Goal: Transaction & Acquisition: Obtain resource

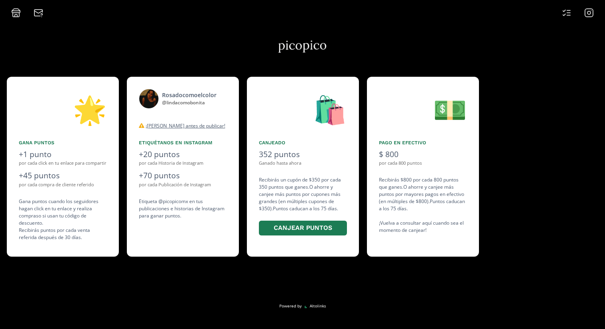
scroll to position [0, 721]
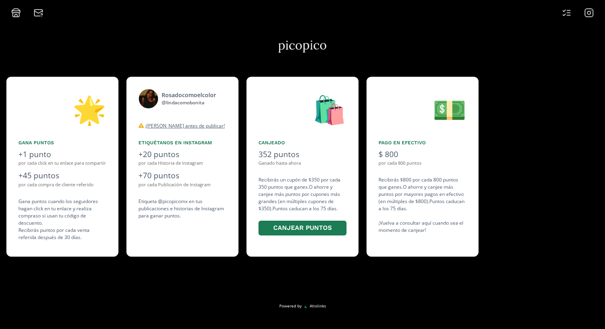
click at [567, 8] on icon at bounding box center [567, 13] width 10 height 10
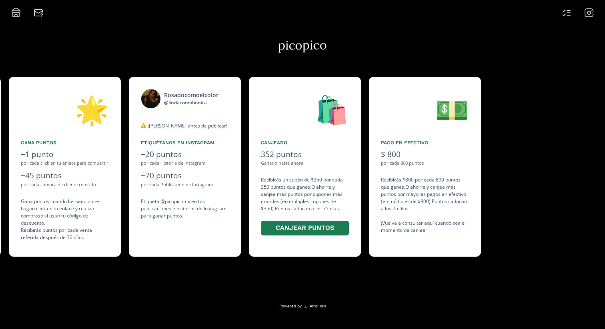
scroll to position [0, 721]
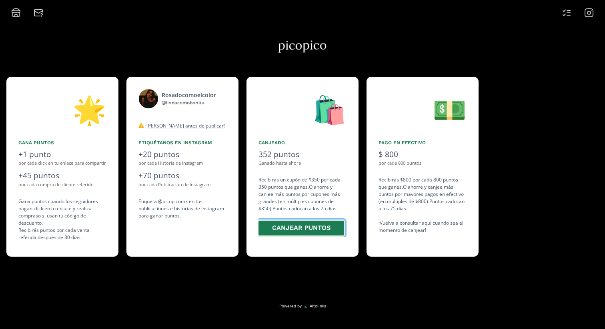
click at [289, 224] on button "Canjear puntos" at bounding box center [301, 228] width 88 height 17
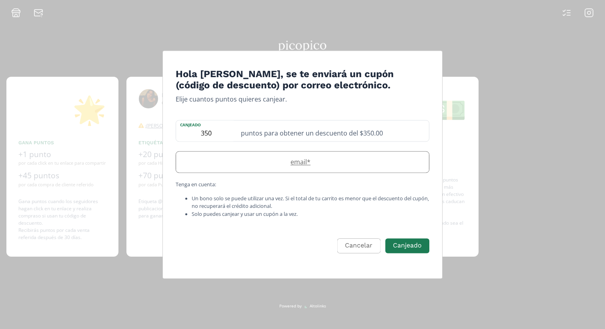
click at [320, 162] on label "email *" at bounding box center [298, 163] width 245 height 10
click at [335, 193] on small "Tenga en cuenta: Un bono solo se puede utilizar una vez. Si el total de tu carr…" at bounding box center [303, 199] width 254 height 37
click at [252, 169] on input "li" at bounding box center [302, 162] width 253 height 21
type input "[PERSON_NAME][EMAIL_ADDRESS][DOMAIN_NAME]"
click at [403, 249] on button "Canjeado" at bounding box center [407, 245] width 46 height 17
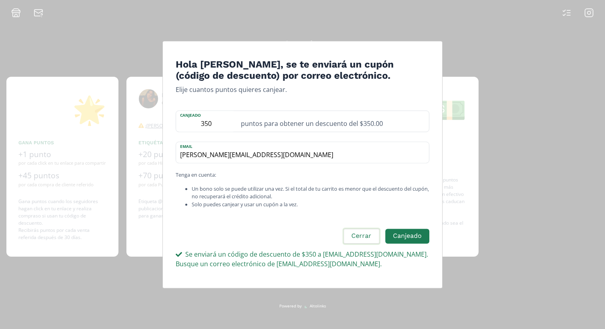
click at [370, 236] on button "Cerrar" at bounding box center [362, 236] width 38 height 17
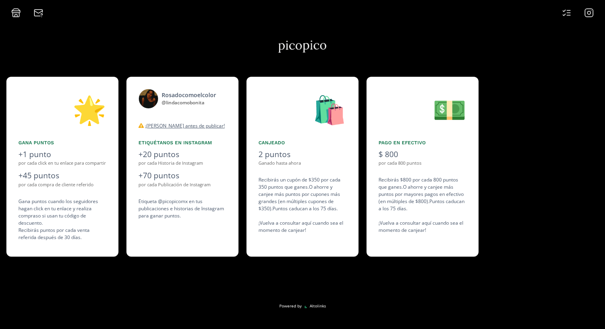
click at [301, 227] on div "Recibirás un cupón de $350 por cada 350 puntos que ganes. O ahorre y canjee más…" at bounding box center [303, 206] width 88 height 58
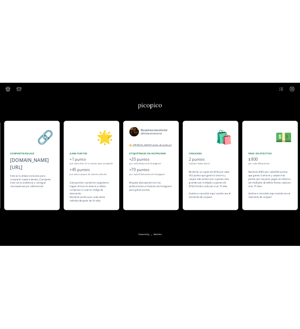
scroll to position [0, 600]
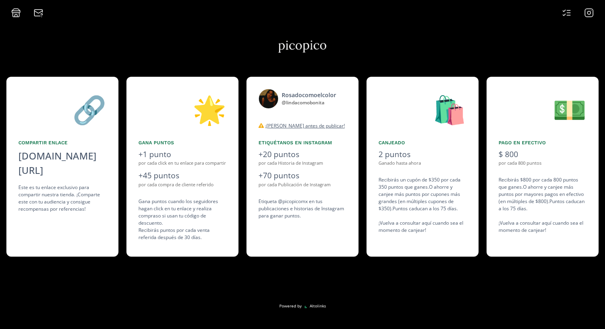
click at [38, 12] on icon at bounding box center [39, 13] width 10 height 10
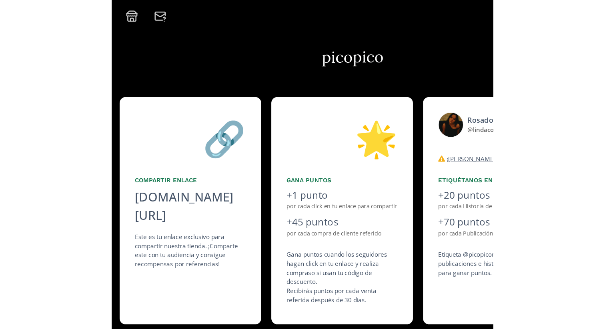
scroll to position [0, 753]
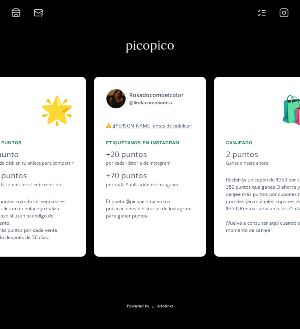
click at [15, 12] on icon at bounding box center [16, 12] width 8 height 2
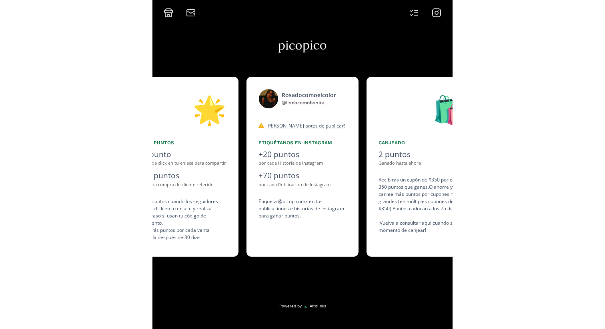
scroll to position [0, 600]
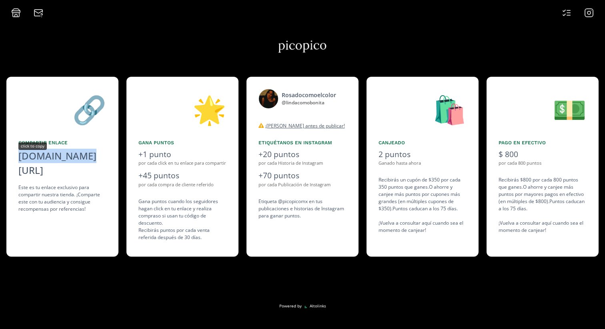
click at [62, 157] on div "[DOMAIN_NAME][URL]" at bounding box center [62, 163] width 88 height 29
copy div "[DOMAIN_NAME][URL]"
click at [13, 13] on icon at bounding box center [16, 13] width 10 height 10
copy div "[DOMAIN_NAME][URL]"
click at [56, 154] on div "[DOMAIN_NAME][URL]" at bounding box center [62, 163] width 88 height 29
